Goal: Task Accomplishment & Management: Use online tool/utility

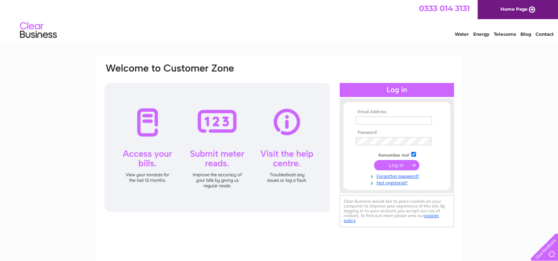
type input "[EMAIL_ADDRESS][DOMAIN_NAME]"
click at [397, 163] on input "submit" at bounding box center [396, 165] width 45 height 10
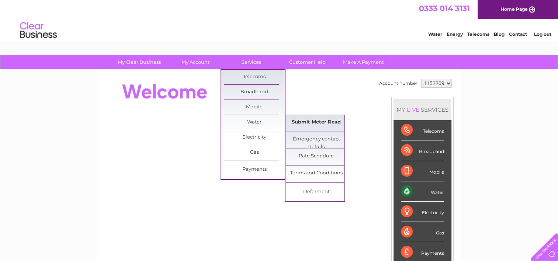
click at [311, 124] on link "Submit Meter Read" at bounding box center [316, 122] width 61 height 15
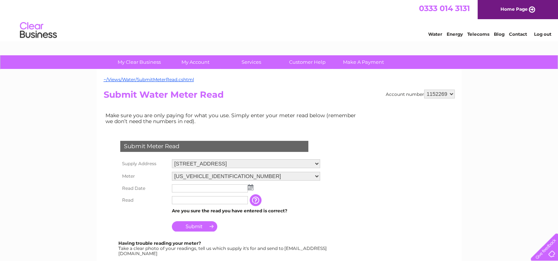
click at [192, 185] on input "text" at bounding box center [210, 188] width 76 height 8
click at [252, 187] on img at bounding box center [251, 187] width 6 height 6
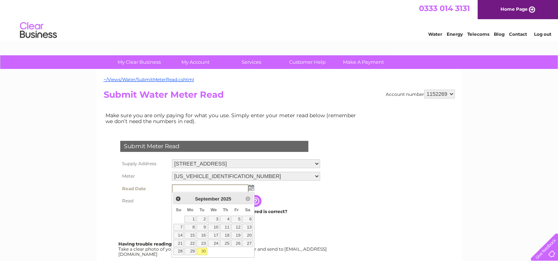
click at [202, 248] on link "30" at bounding box center [201, 251] width 10 height 7
type input "2025/09/30"
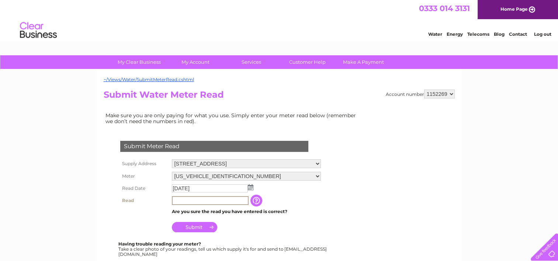
click at [185, 198] on input "text" at bounding box center [210, 200] width 77 height 9
type input "01229"
click at [196, 221] on input "Submit" at bounding box center [194, 226] width 45 height 10
